Goal: Information Seeking & Learning: Check status

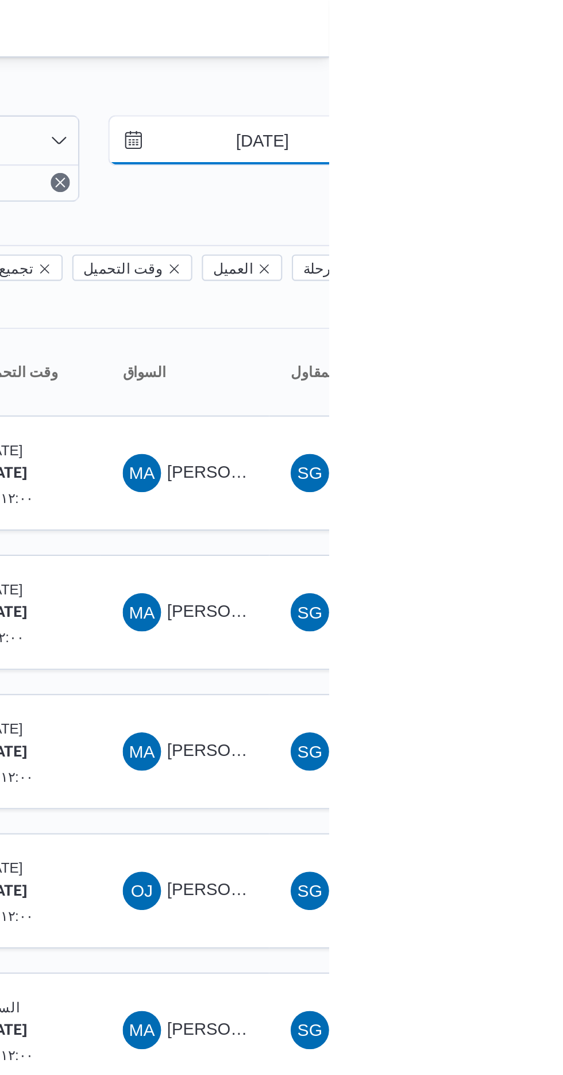
click at [526, 63] on input "[DATE]" at bounding box center [523, 67] width 130 height 23
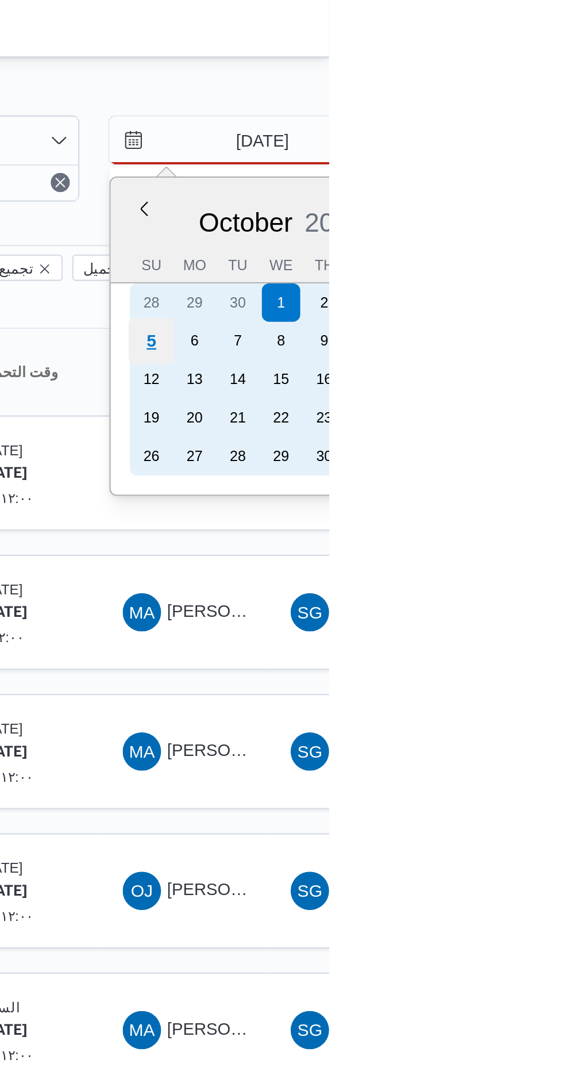
click at [478, 162] on div "5" at bounding box center [478, 163] width 22 height 22
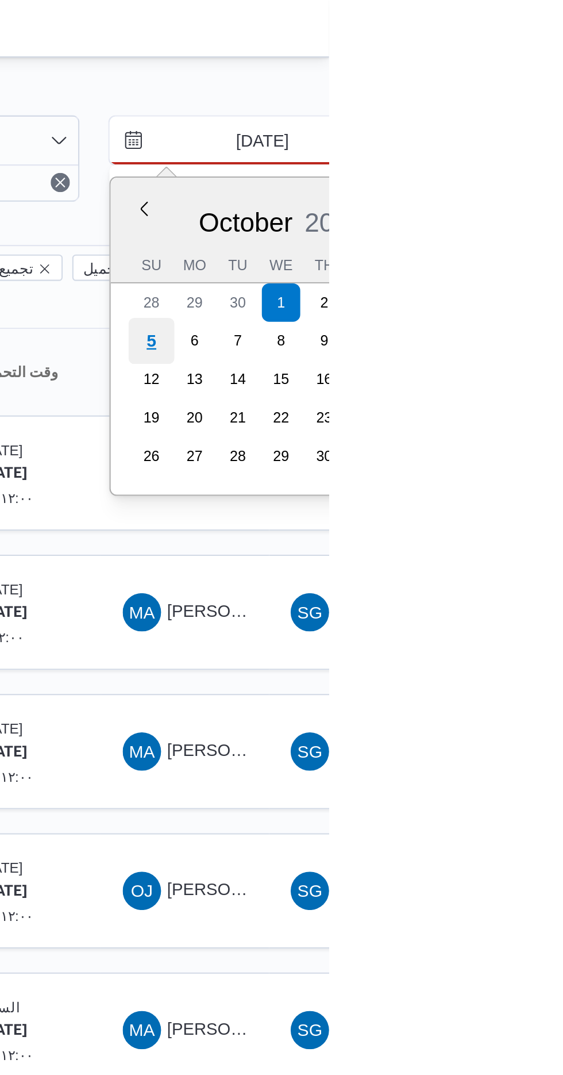
type input "[DATE]"
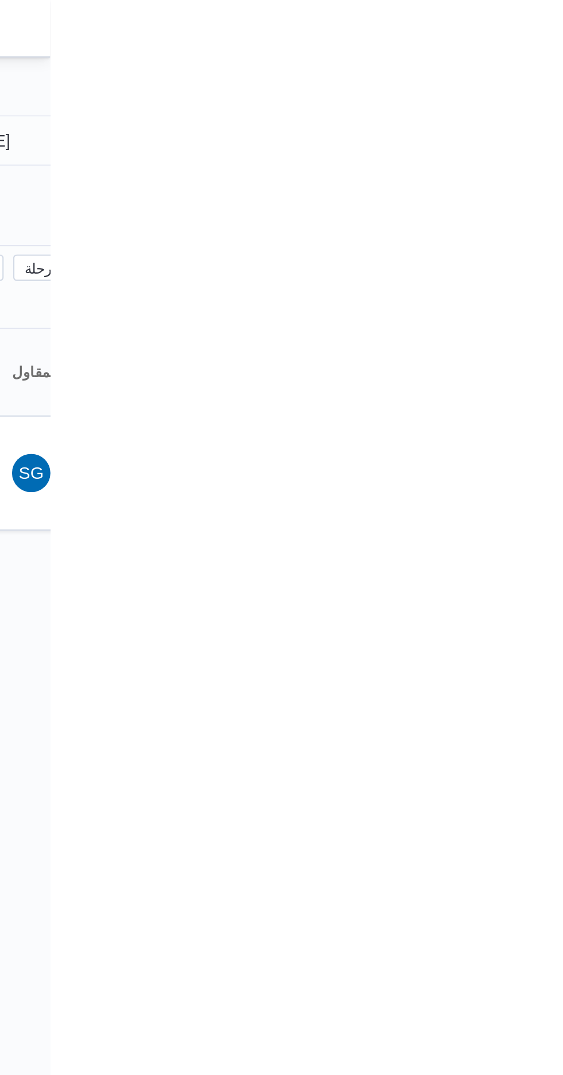
type input "[DATE]"
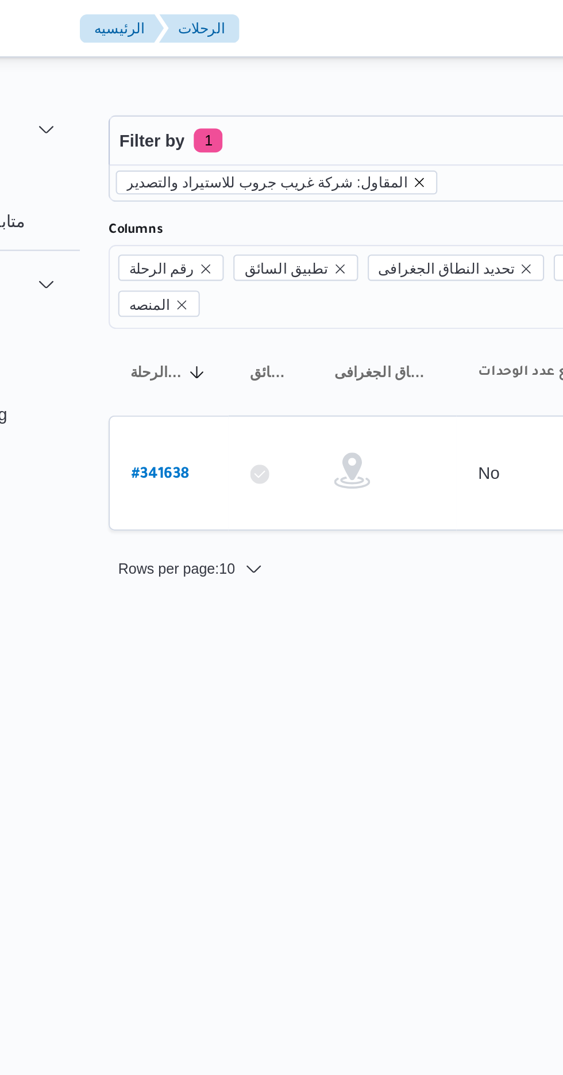
click at [295, 86] on icon "remove selected entity" at bounding box center [298, 87] width 7 height 7
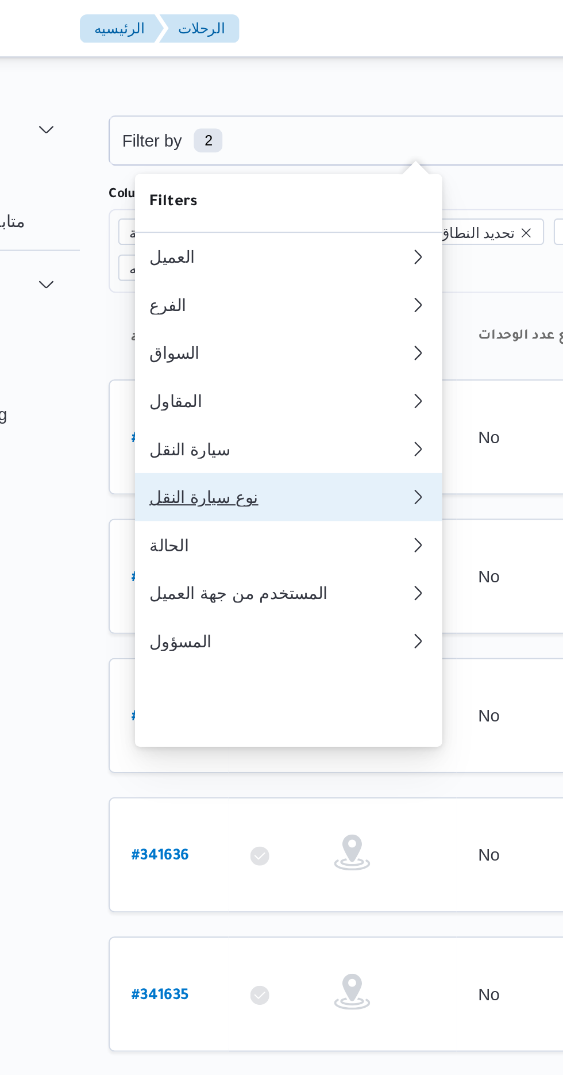
click at [224, 243] on div "نوع سيارة النقل" at bounding box center [231, 237] width 124 height 9
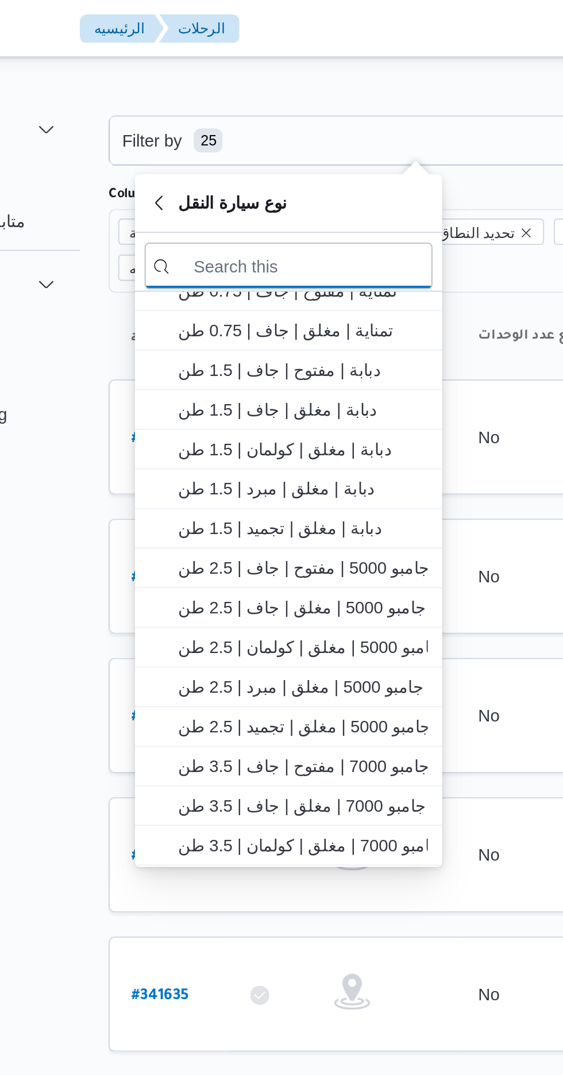
scroll to position [18, 0]
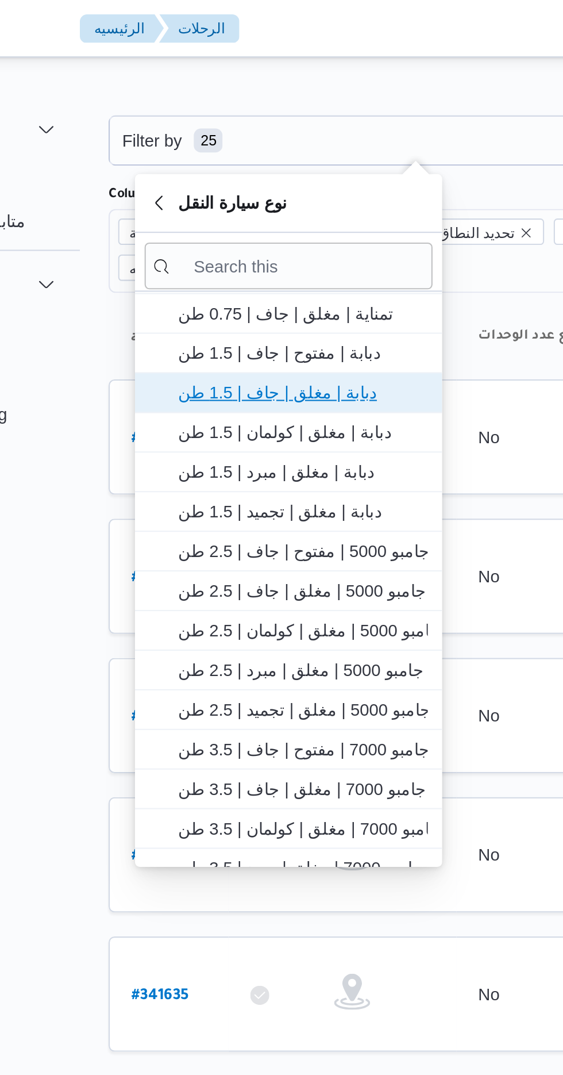
click at [246, 188] on span "دبابة | مغلق | جاف | 1.5 طن" at bounding box center [243, 188] width 120 height 14
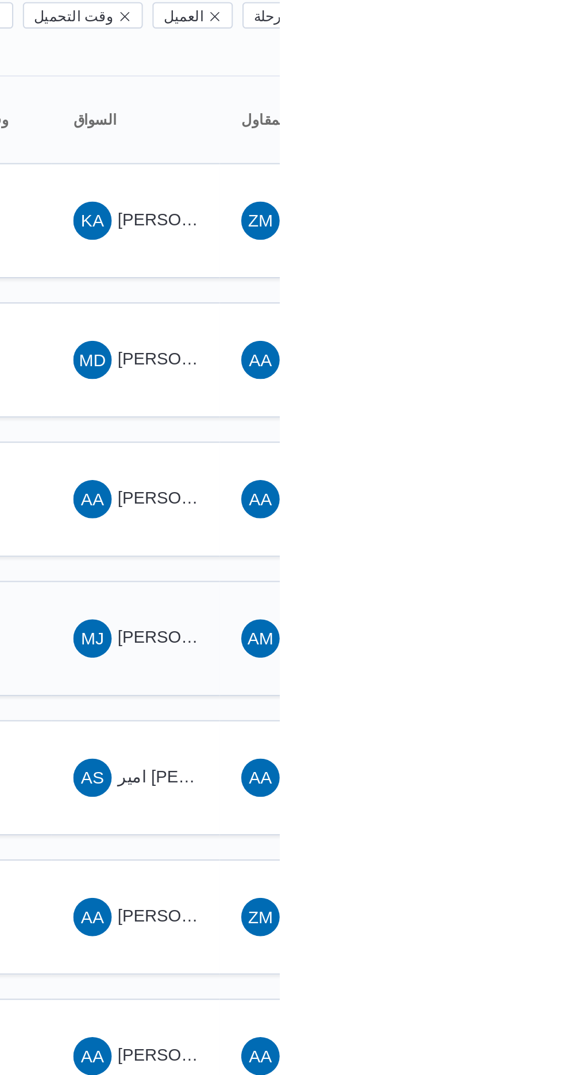
click at [503, 413] on div "MJ [PERSON_NAME] [PERSON_NAME]" at bounding box center [494, 427] width 69 height 28
click at [491, 488] on span "امير [PERSON_NAME]" at bounding box center [527, 492] width 82 height 9
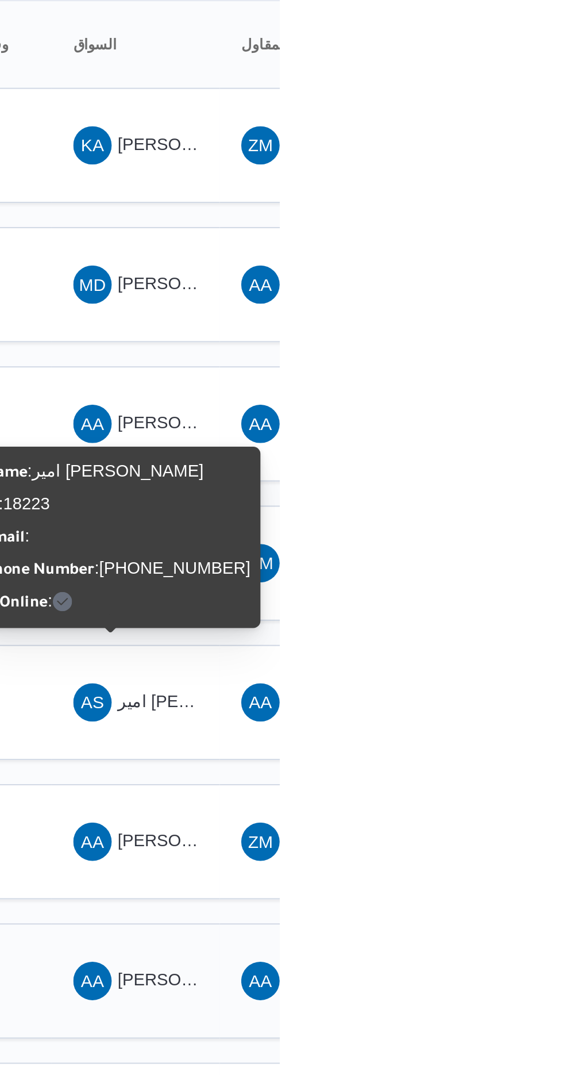
click at [501, 617] on span "AA [PERSON_NAME] [PERSON_NAME] السيد" at bounding box center [494, 626] width 60 height 18
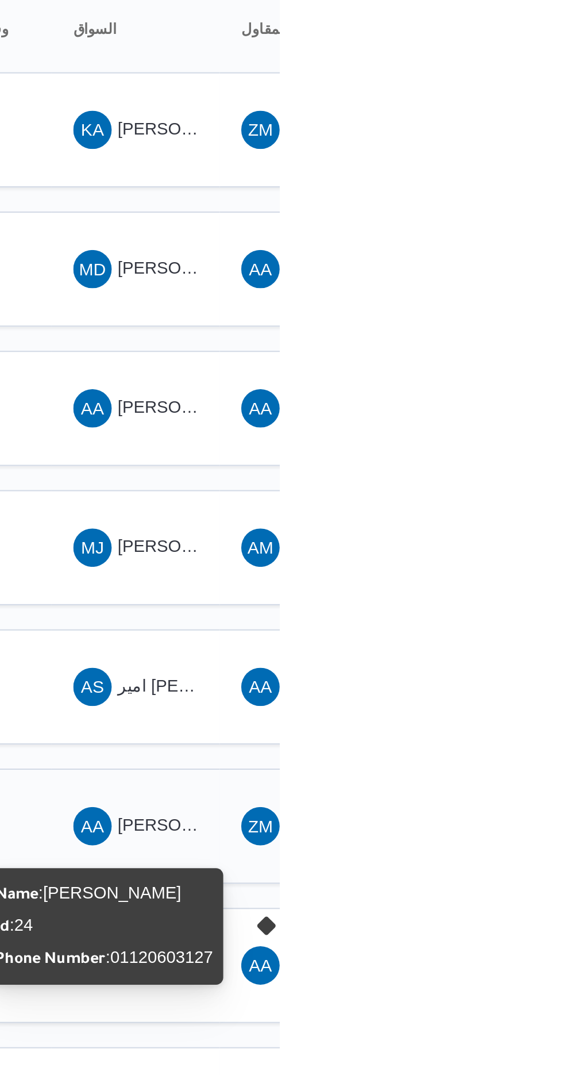
click at [511, 551] on span "AA [PERSON_NAME]" at bounding box center [494, 560] width 60 height 18
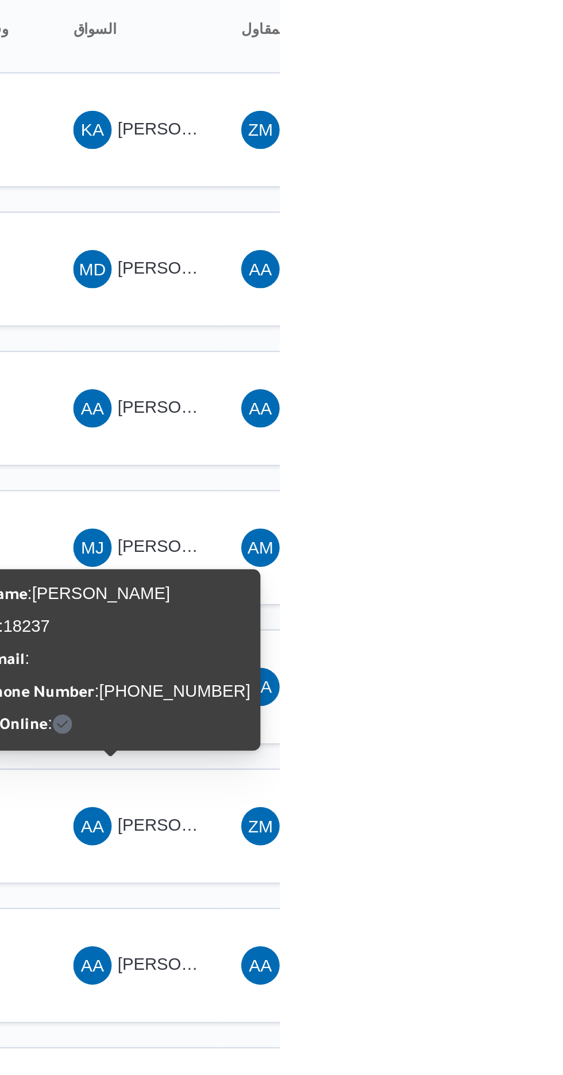
click at [500, 473] on div "Name : [PERSON_NAME] : 18237 Email : Phone Number : [PHONE_NUMBER] Is Online :" at bounding box center [486, 480] width 128 height 78
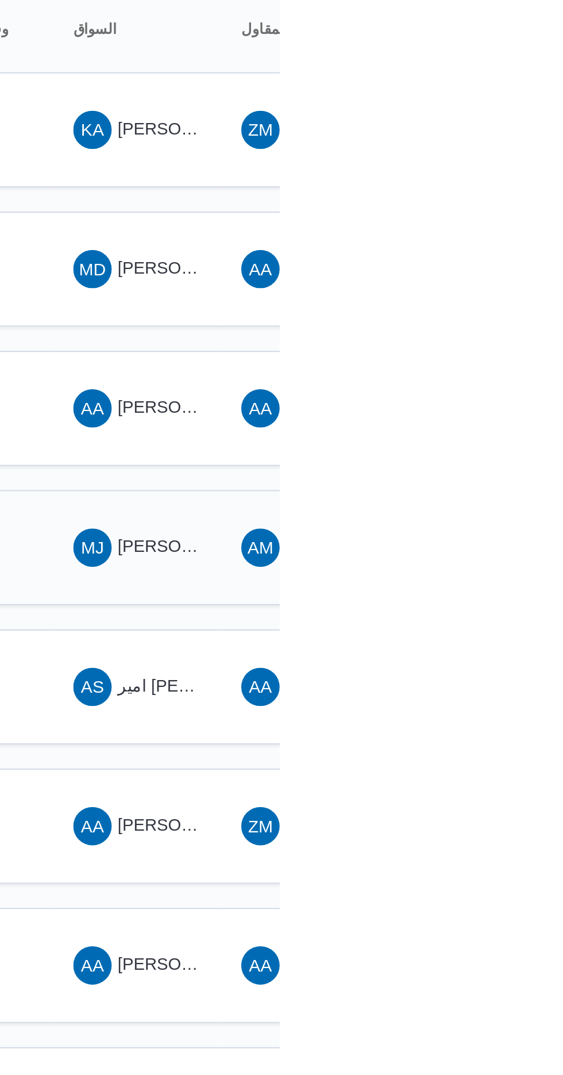
click at [503, 421] on span "[PERSON_NAME] [PERSON_NAME]" at bounding box center [553, 425] width 134 height 9
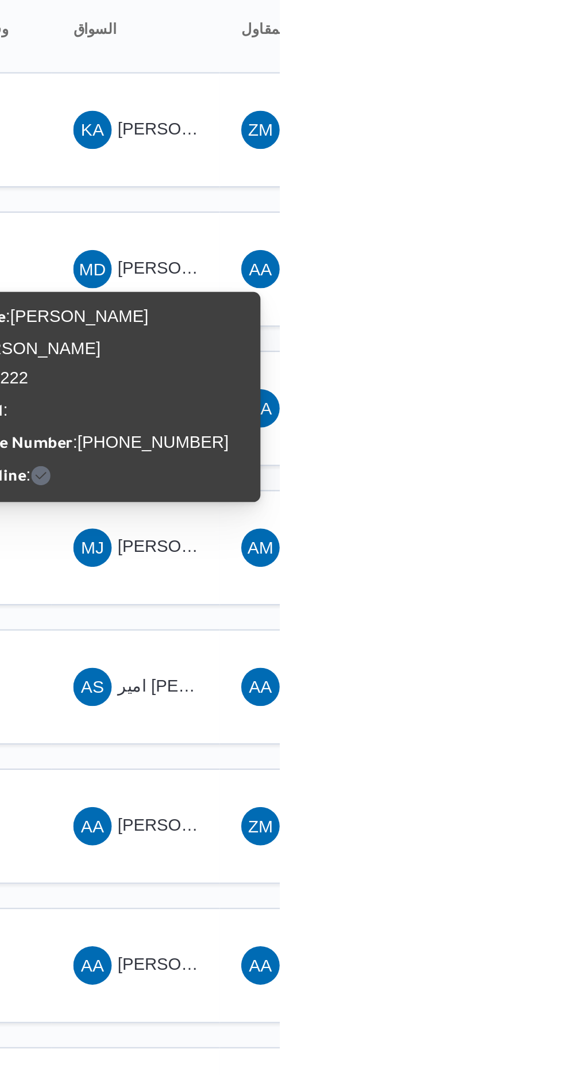
click at [515, 349] on div "Name : [PERSON_NAME] [PERSON_NAME] Id : 18222 Email : Phone Number : [PHONE_NUM…" at bounding box center [480, 354] width 138 height 91
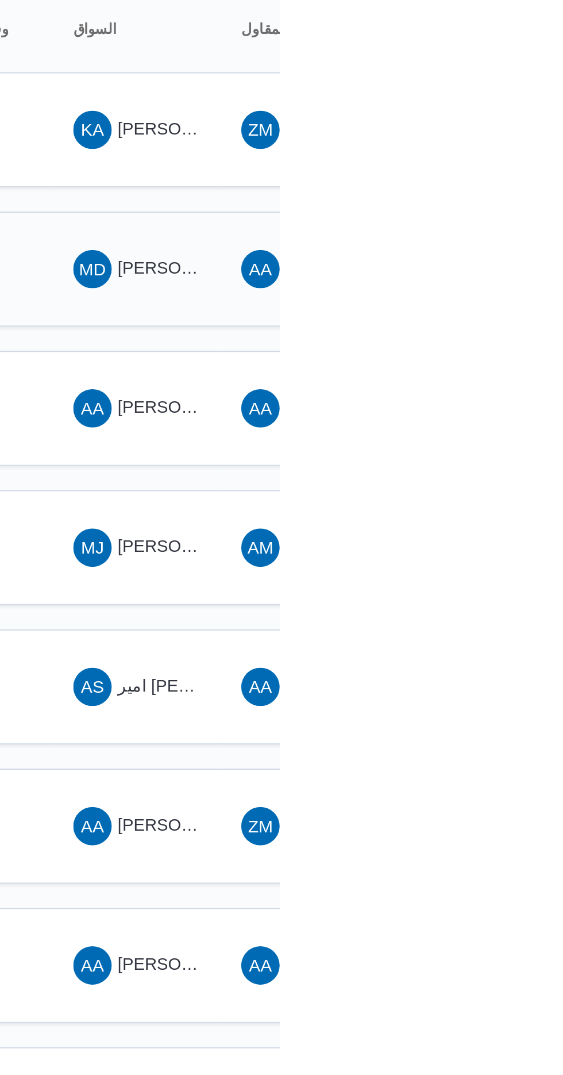
click at [518, 288] on span "[PERSON_NAME] [PERSON_NAME]" at bounding box center [553, 292] width 134 height 9
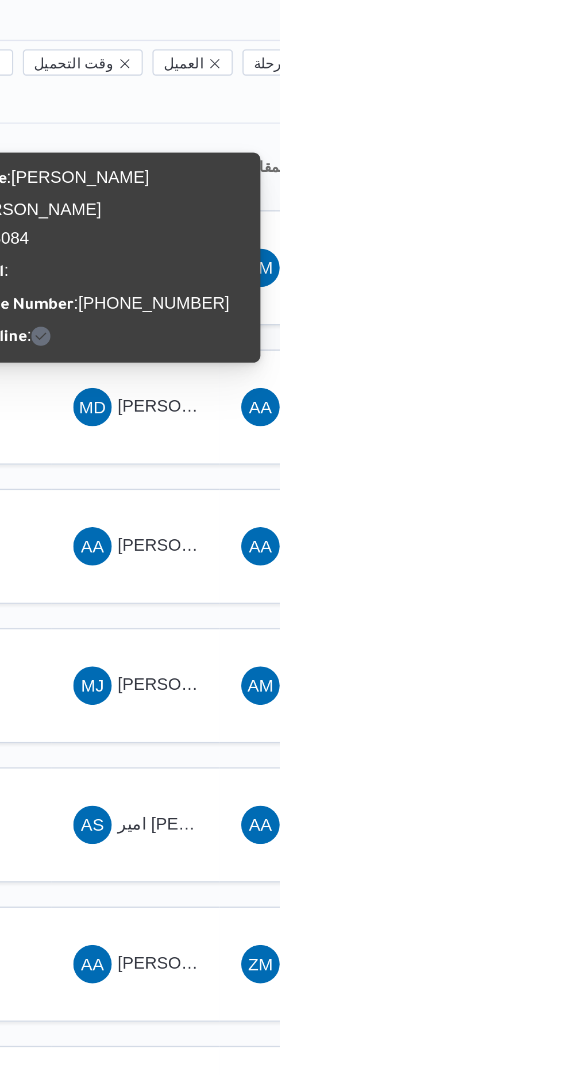
click at [495, 217] on div "Name : [PERSON_NAME] [PERSON_NAME] Id : 18084 Email : Phone Number : [PHONE_NUM…" at bounding box center [480, 221] width 138 height 91
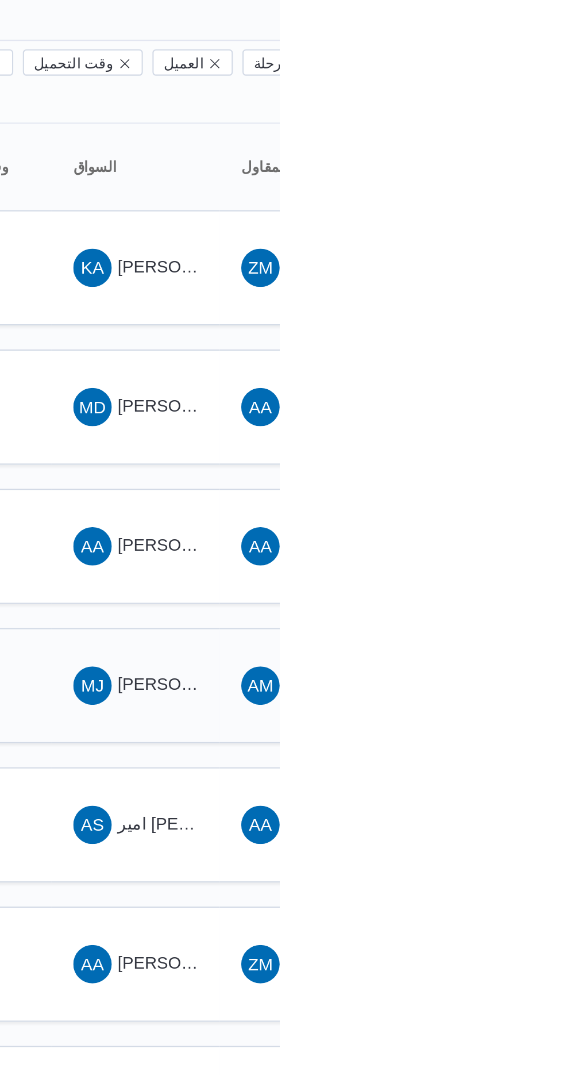
click at [496, 421] on span "[PERSON_NAME] [PERSON_NAME]" at bounding box center [553, 425] width 134 height 9
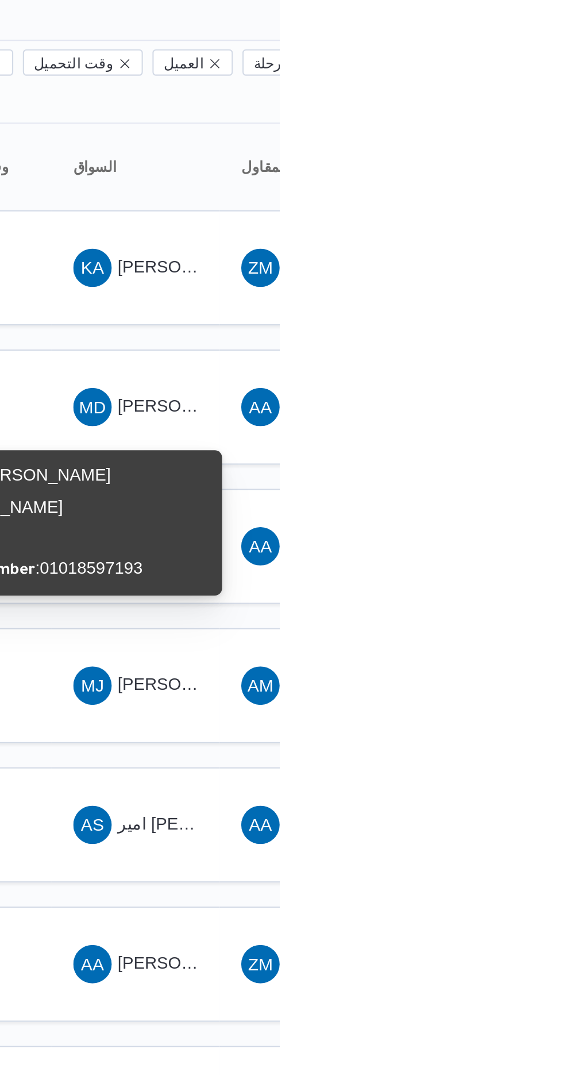
click at [498, 348] on div "Name : [PERSON_NAME] [PERSON_NAME] Id : 626 Phone Number : [PHONE_NUMBER]" at bounding box center [462, 348] width 138 height 60
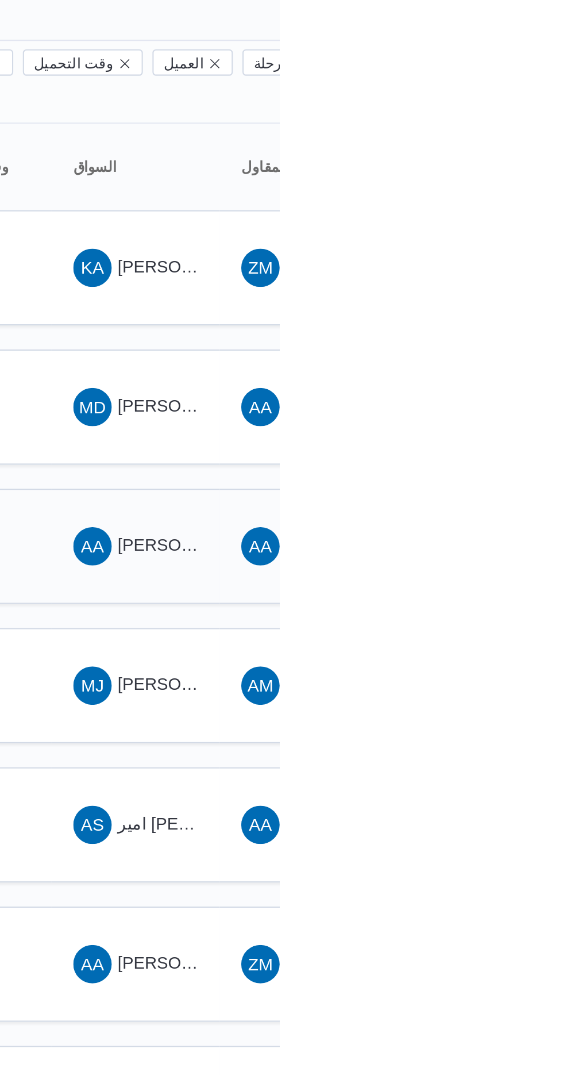
click at [498, 351] on span "AA [PERSON_NAME] [PERSON_NAME]" at bounding box center [494, 360] width 60 height 18
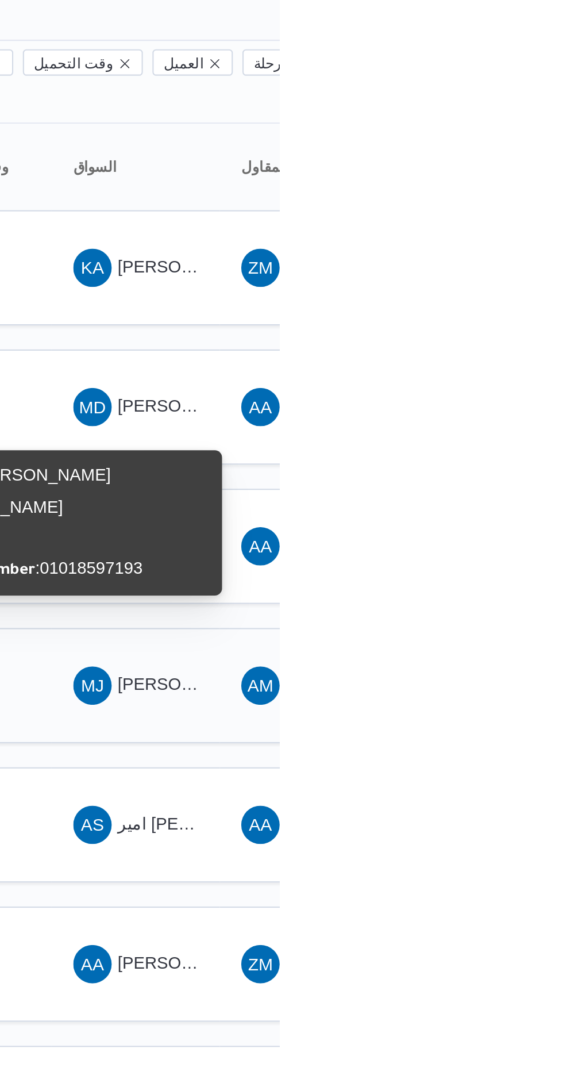
click at [513, 417] on div "MJ [PERSON_NAME] [PERSON_NAME]" at bounding box center [494, 427] width 69 height 28
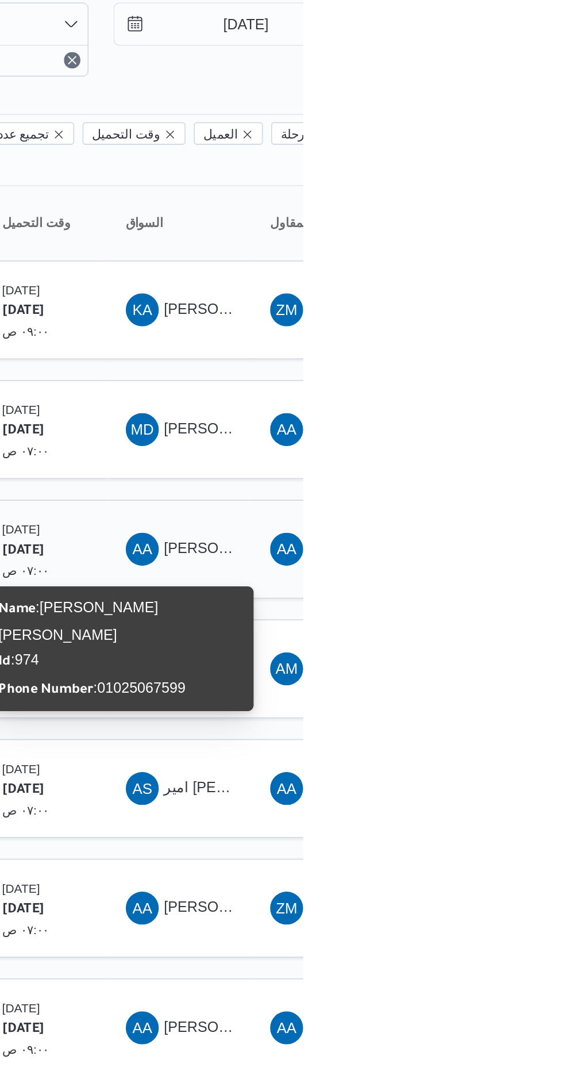
click at [514, 351] on span "AA [PERSON_NAME] [PERSON_NAME]" at bounding box center [494, 360] width 60 height 18
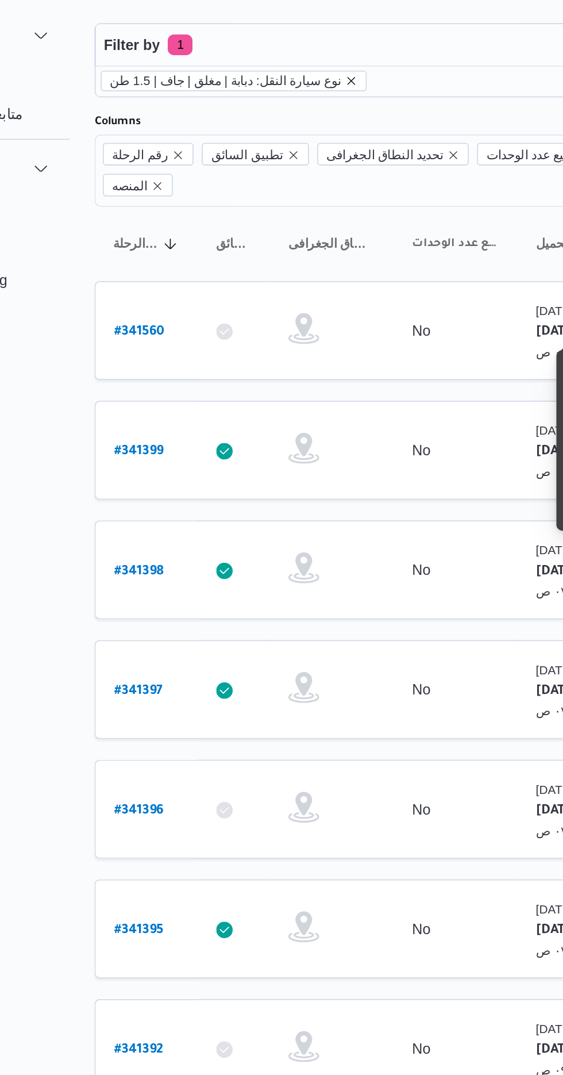
click at [290, 87] on icon "remove selected entity" at bounding box center [292, 87] width 5 height 5
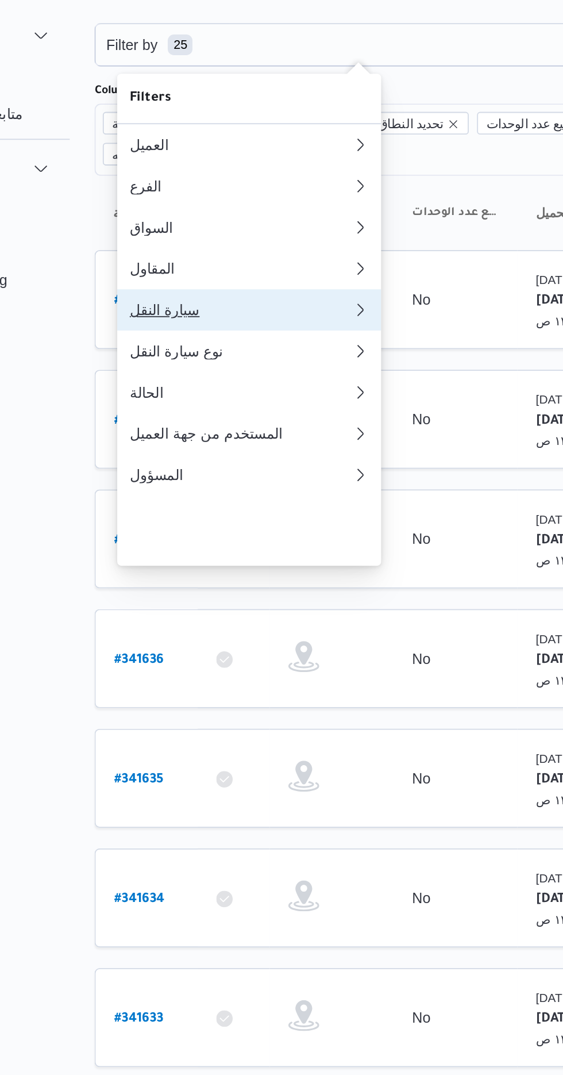
click at [219, 220] on div "سيارة النقل" at bounding box center [231, 214] width 124 height 9
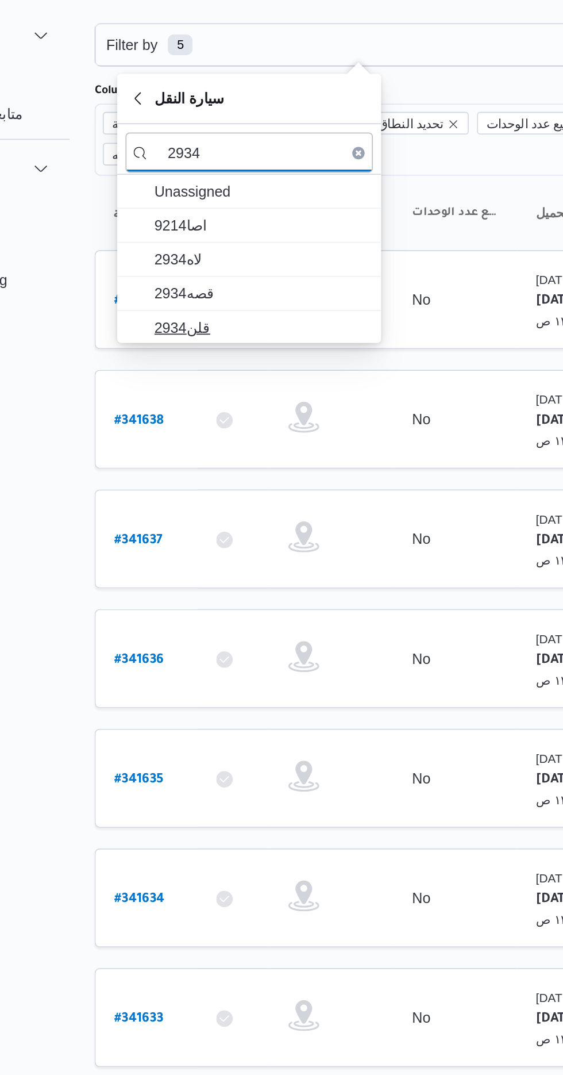
type input "2934"
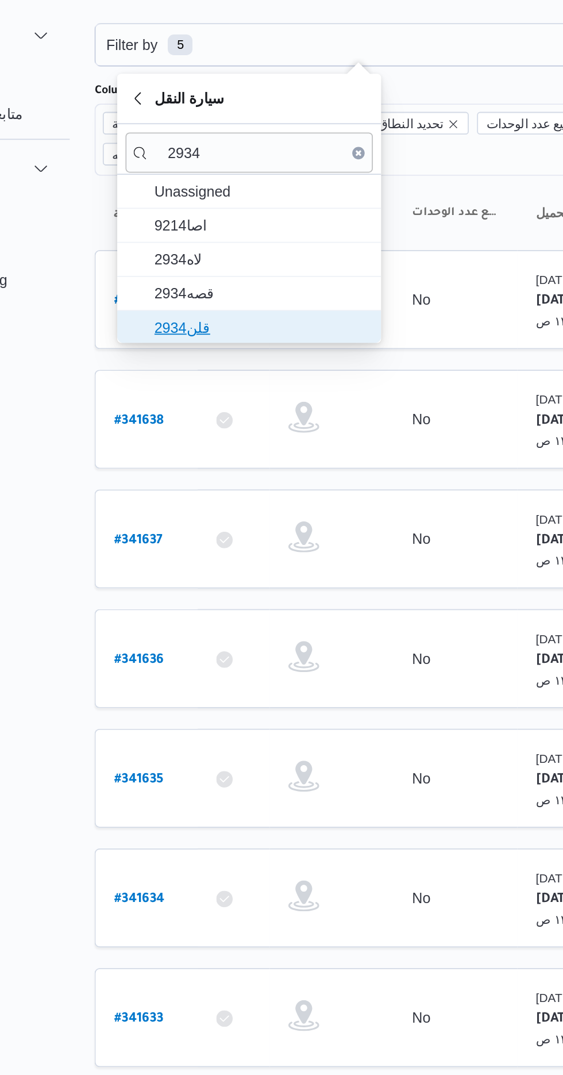
click at [241, 229] on span "قلن2934" at bounding box center [243, 225] width 120 height 14
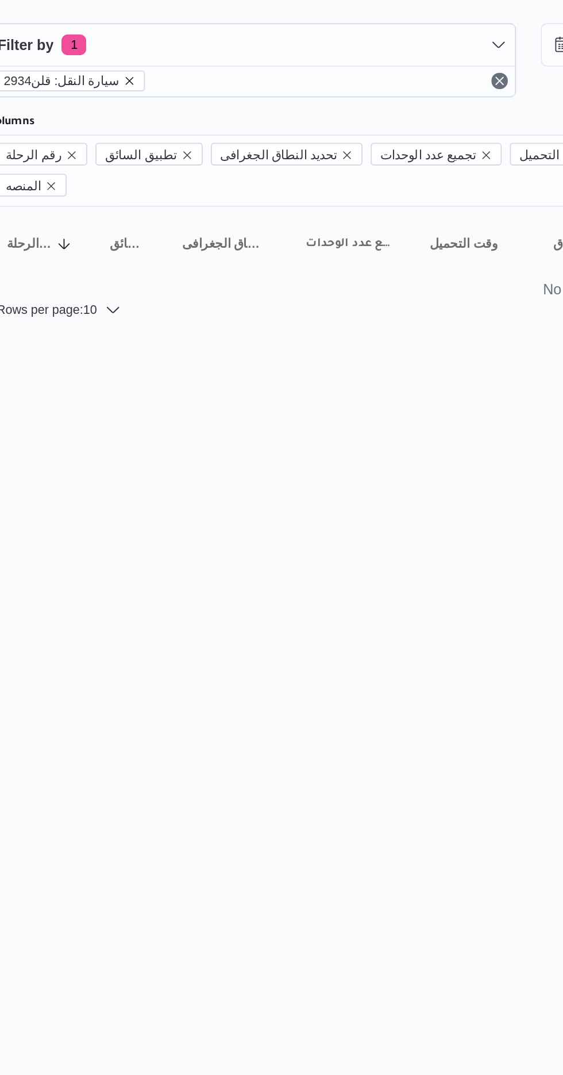
click at [226, 87] on icon "remove selected entity" at bounding box center [228, 87] width 5 height 5
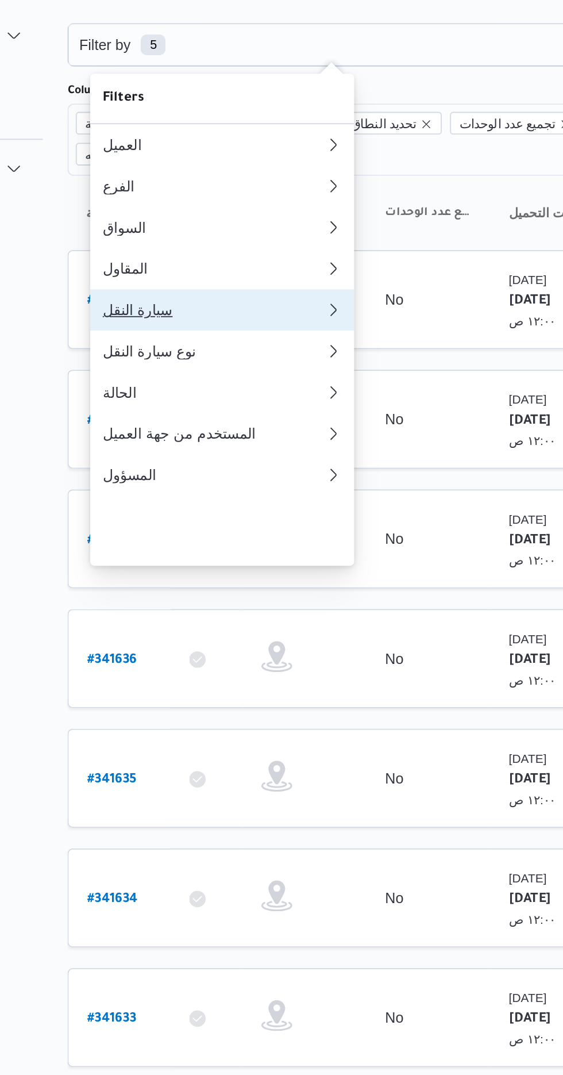
click at [224, 220] on div "سيارة النقل" at bounding box center [229, 214] width 120 height 9
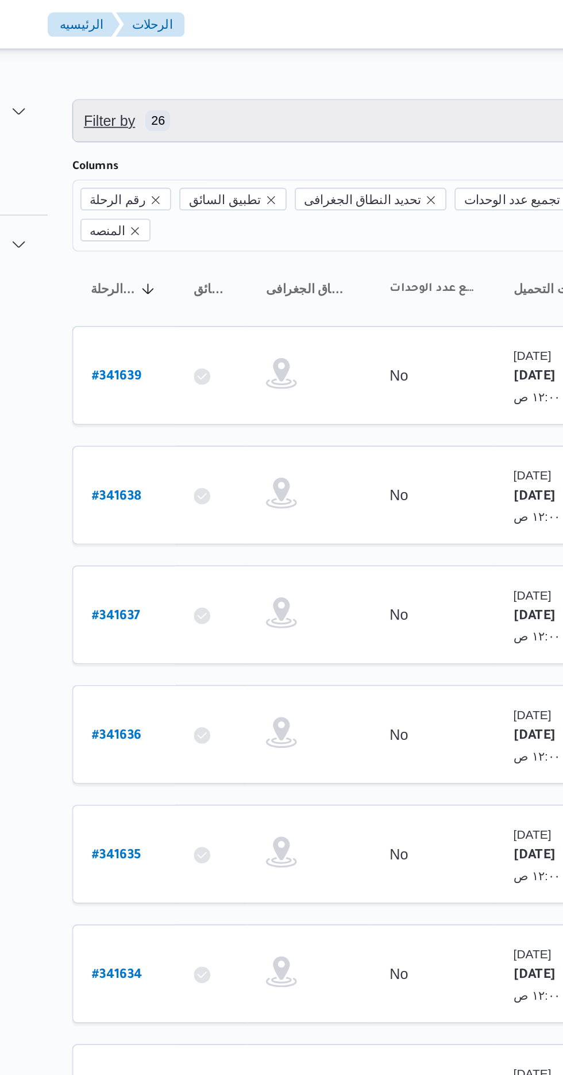
click at [249, 60] on span "Filter by 26" at bounding box center [296, 67] width 293 height 23
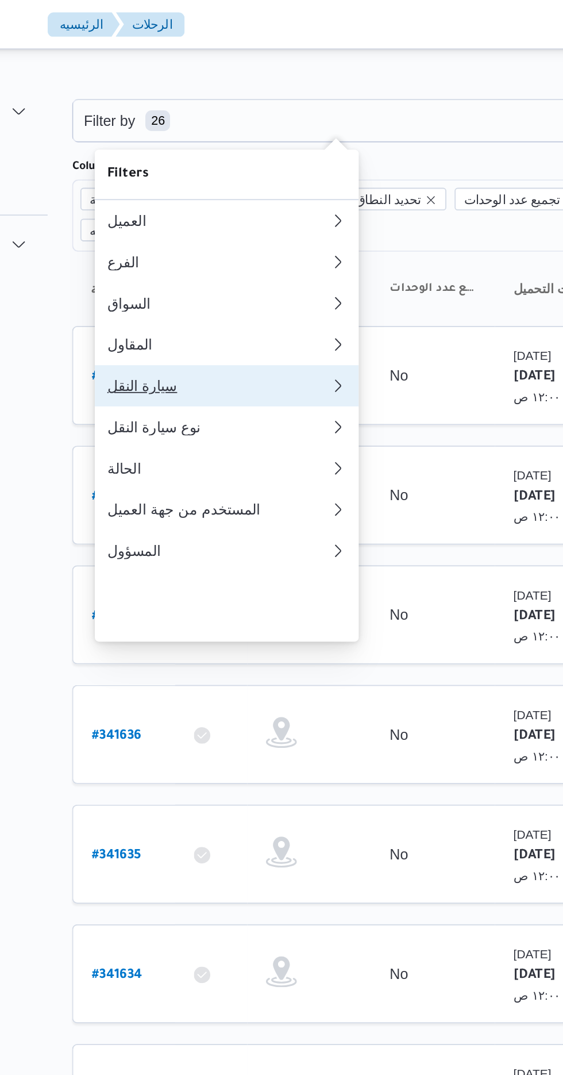
click at [225, 220] on div "سيارة النقل" at bounding box center [229, 214] width 120 height 9
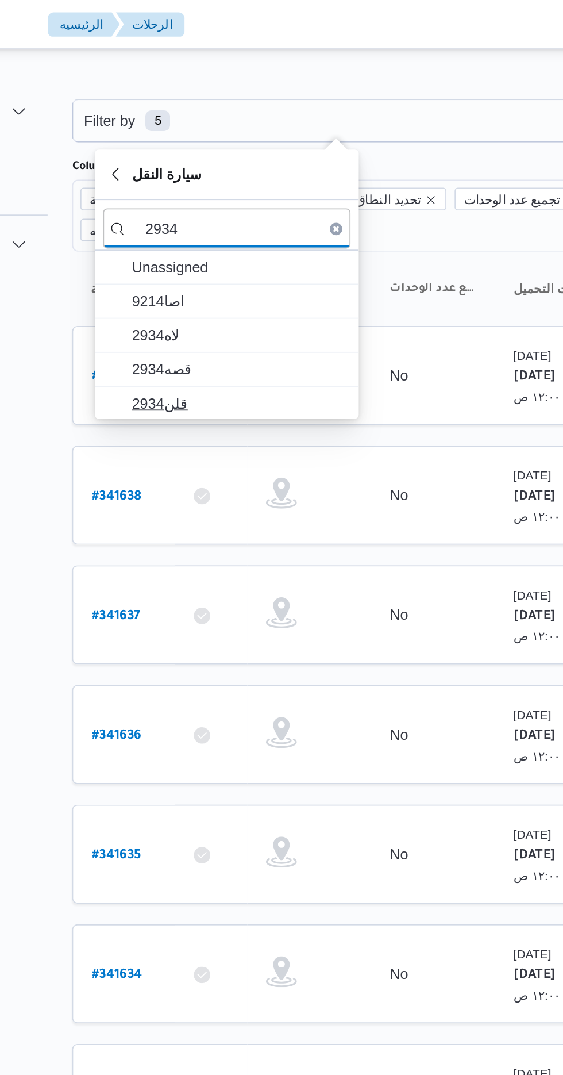
type input "2934"
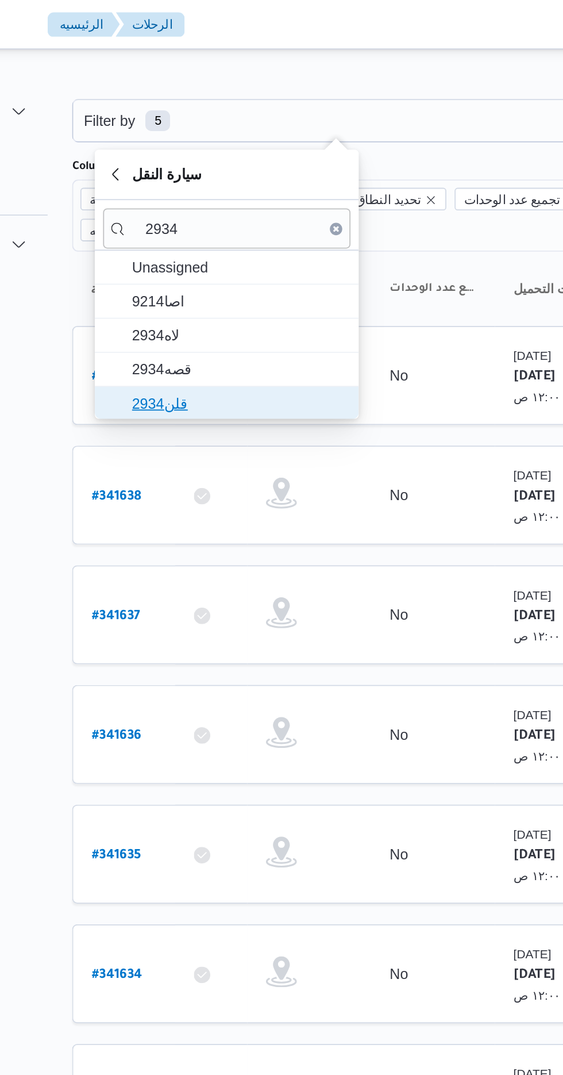
click at [232, 224] on span "قلن2934" at bounding box center [243, 225] width 120 height 14
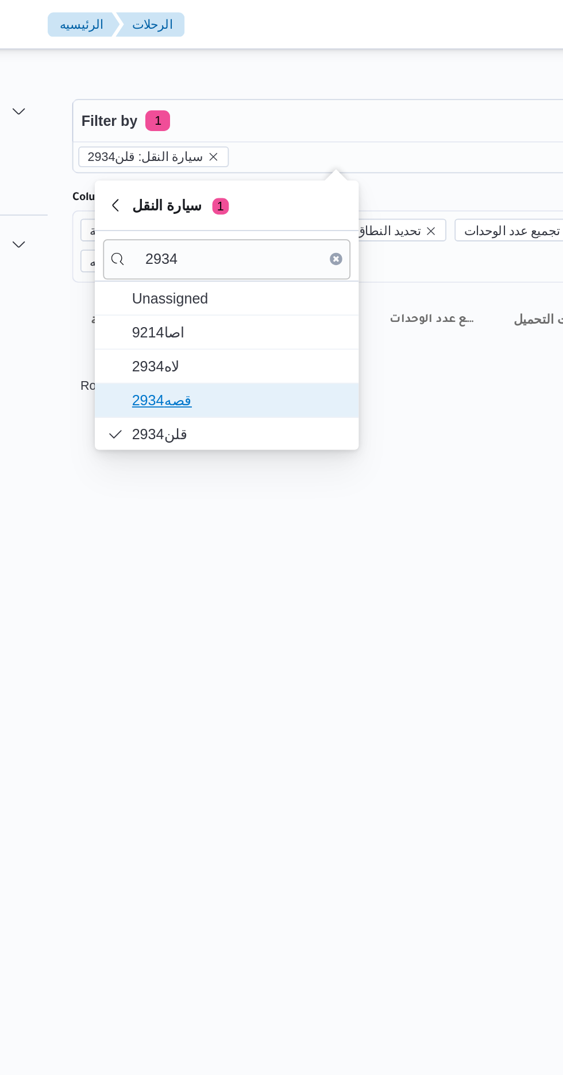
click at [229, 216] on span "قصه2934" at bounding box center [243, 223] width 120 height 14
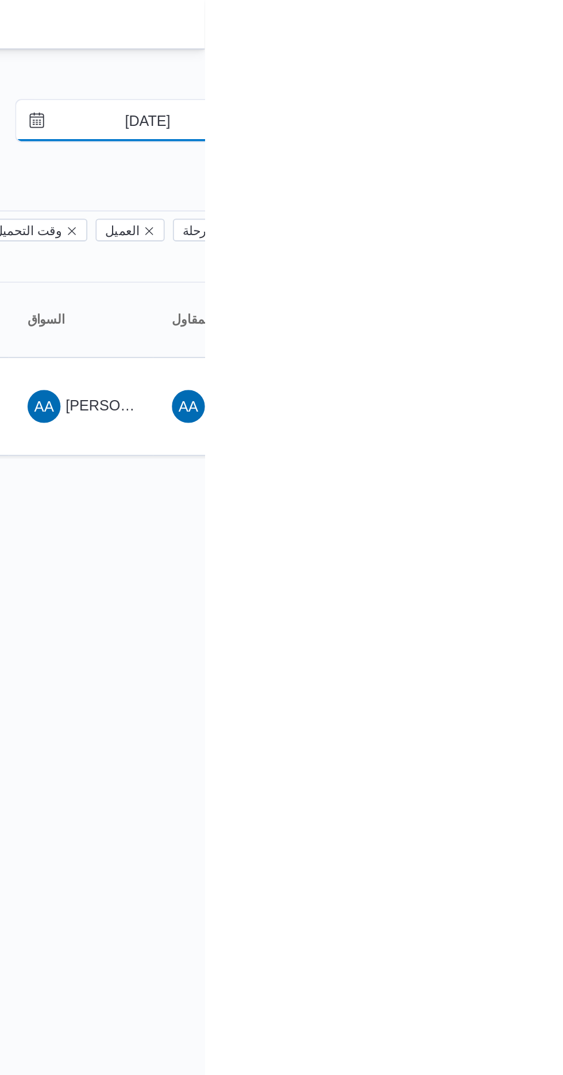
click at [530, 68] on input "[DATE]" at bounding box center [523, 67] width 130 height 23
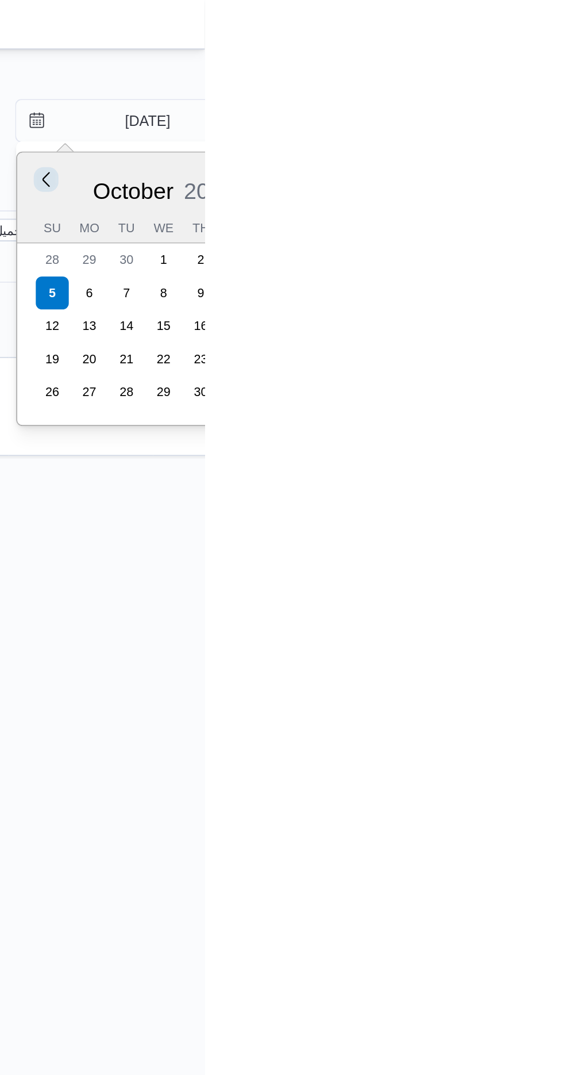
click at [474, 99] on button "Previous Month" at bounding box center [474, 99] width 11 height 11
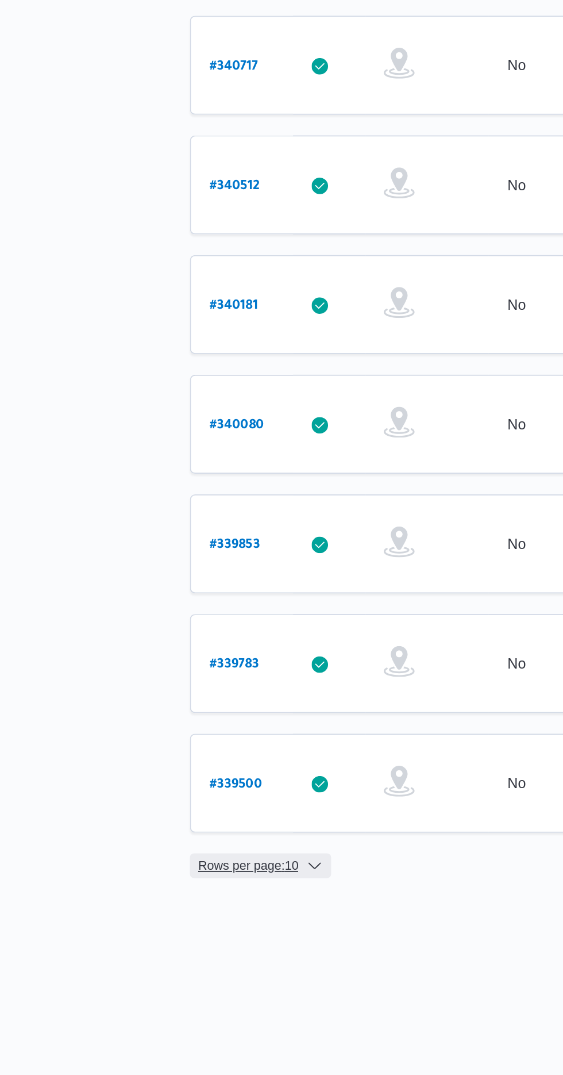
click at [168, 865] on span "Rows per page : 10" at bounding box center [182, 872] width 56 height 14
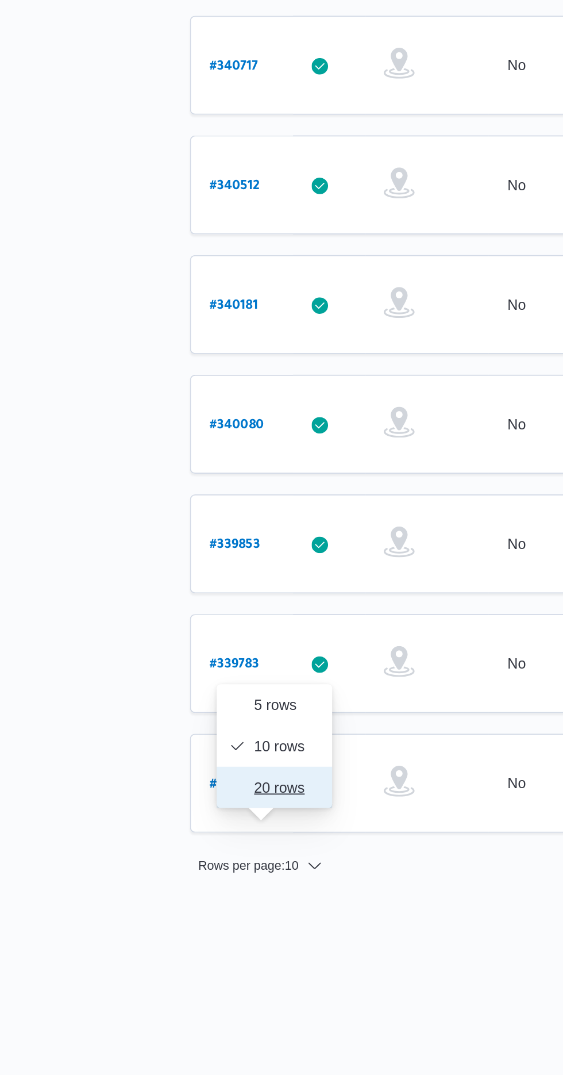
click at [179, 834] on button "20 rows" at bounding box center [196, 828] width 64 height 23
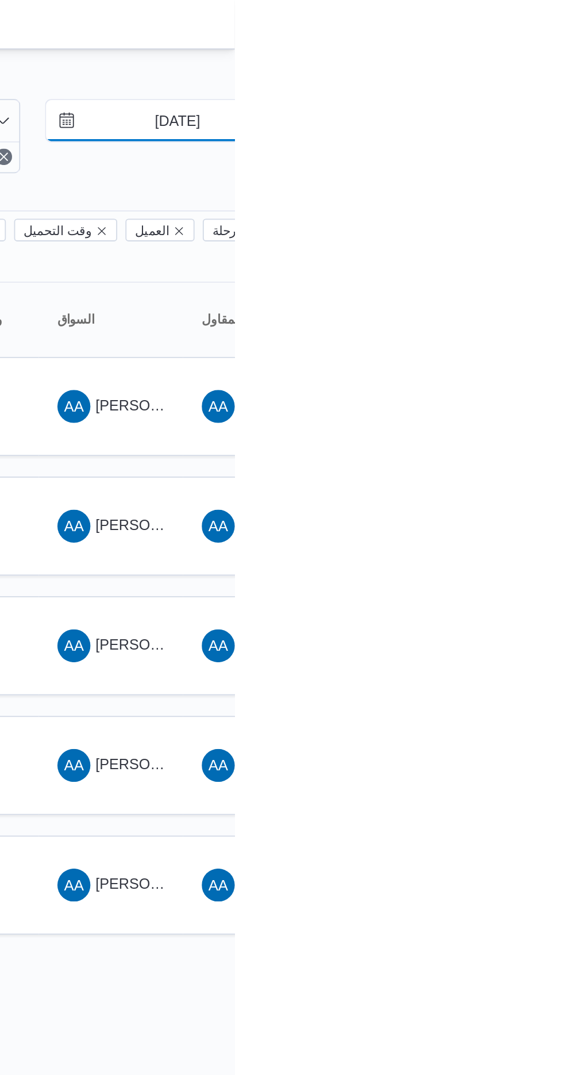
click at [523, 70] on input "[DATE]" at bounding box center [523, 67] width 130 height 23
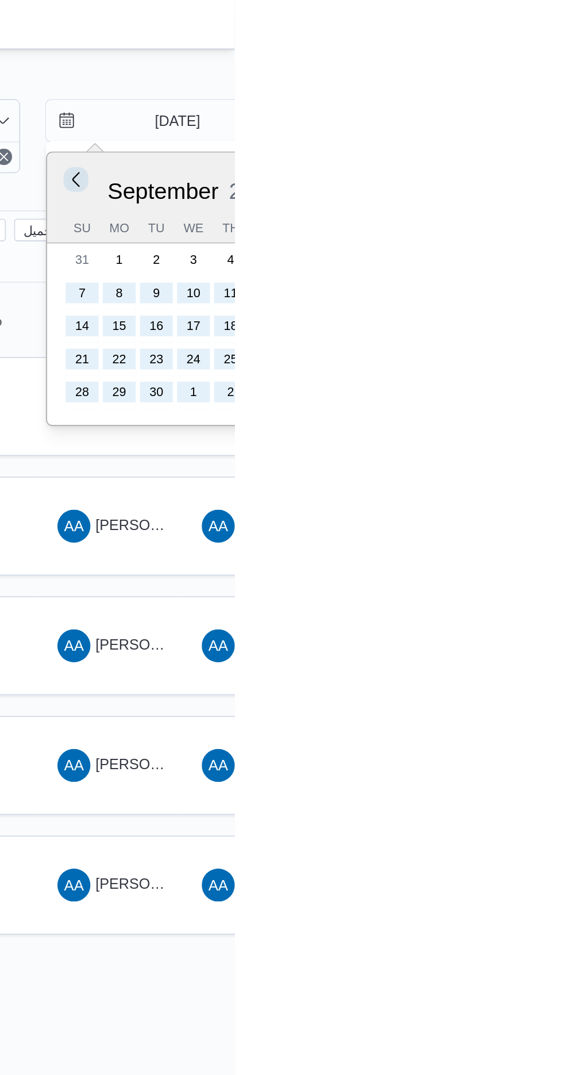
click at [473, 99] on button "Previous Month" at bounding box center [474, 99] width 11 height 11
type input "[DATE]"
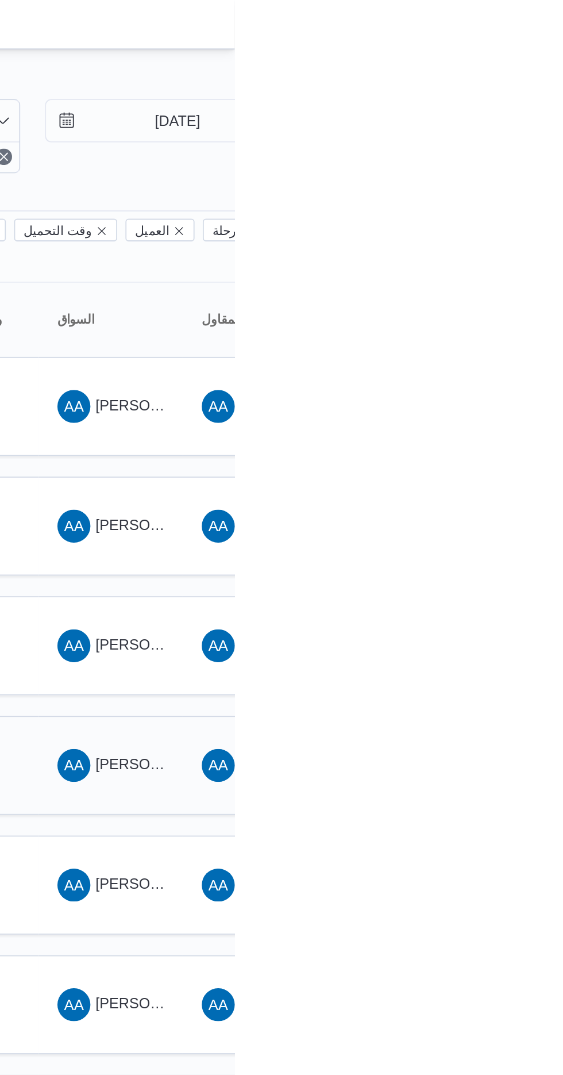
click at [492, 421] on span "[PERSON_NAME] [PERSON_NAME]" at bounding box center [553, 425] width 134 height 9
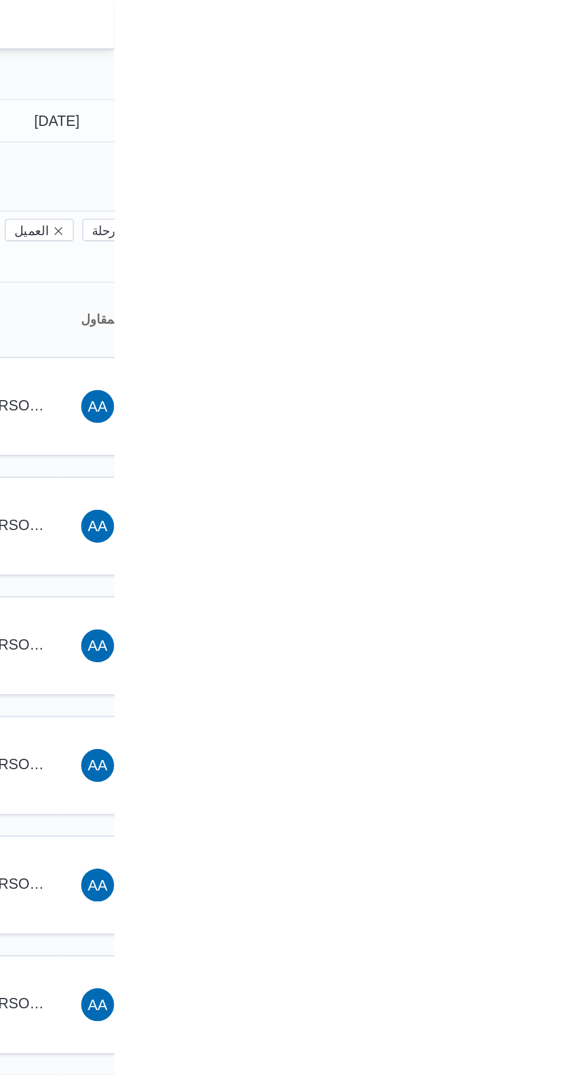
type input "[DATE]"
